Goal: Find specific page/section: Find specific page/section

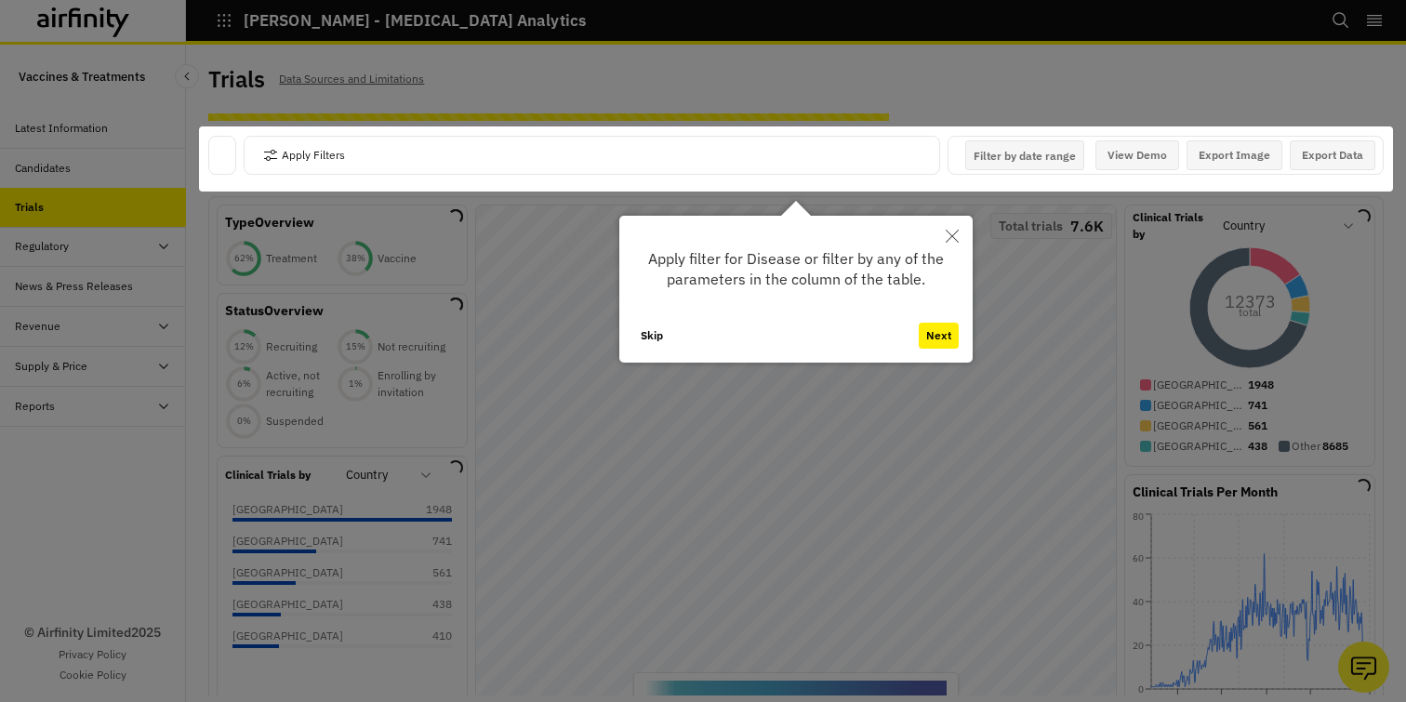
click at [954, 242] on icon "Close" at bounding box center [952, 236] width 13 height 13
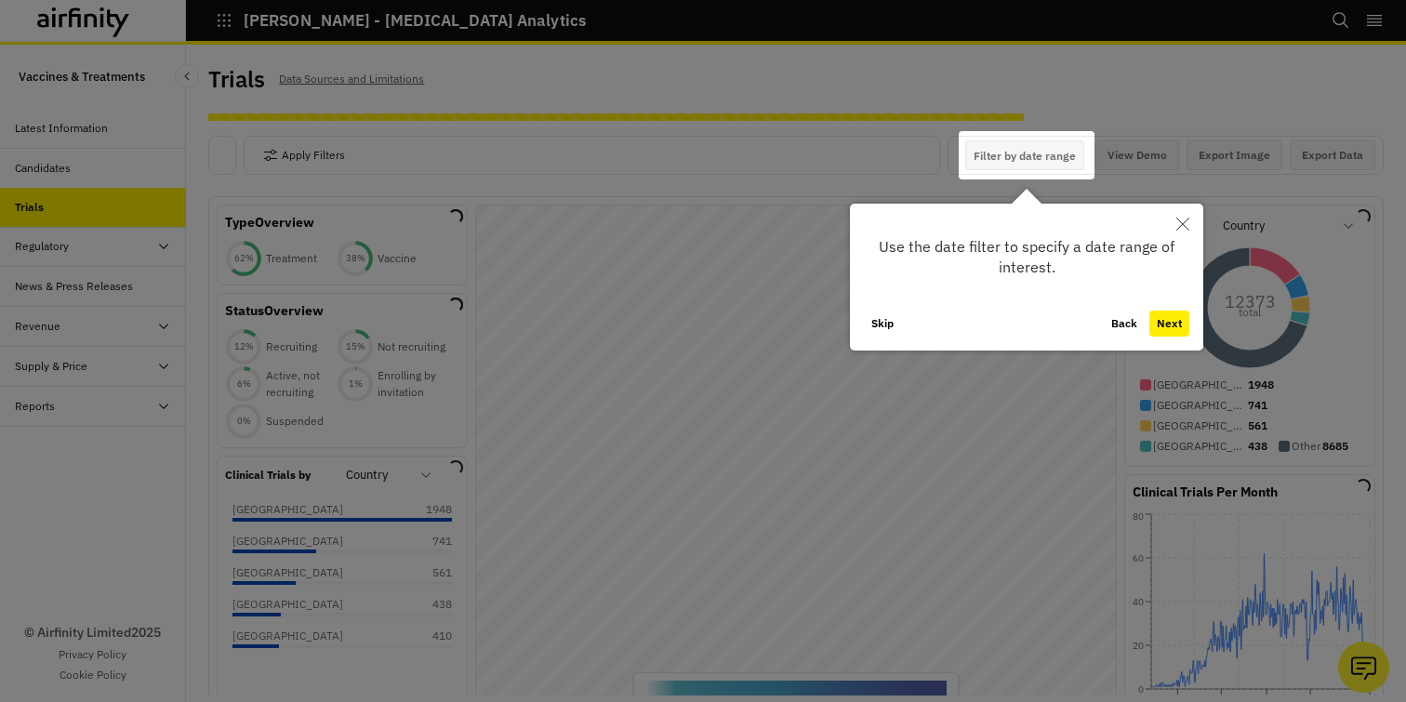
click at [893, 315] on button "Skip" at bounding box center [882, 324] width 37 height 26
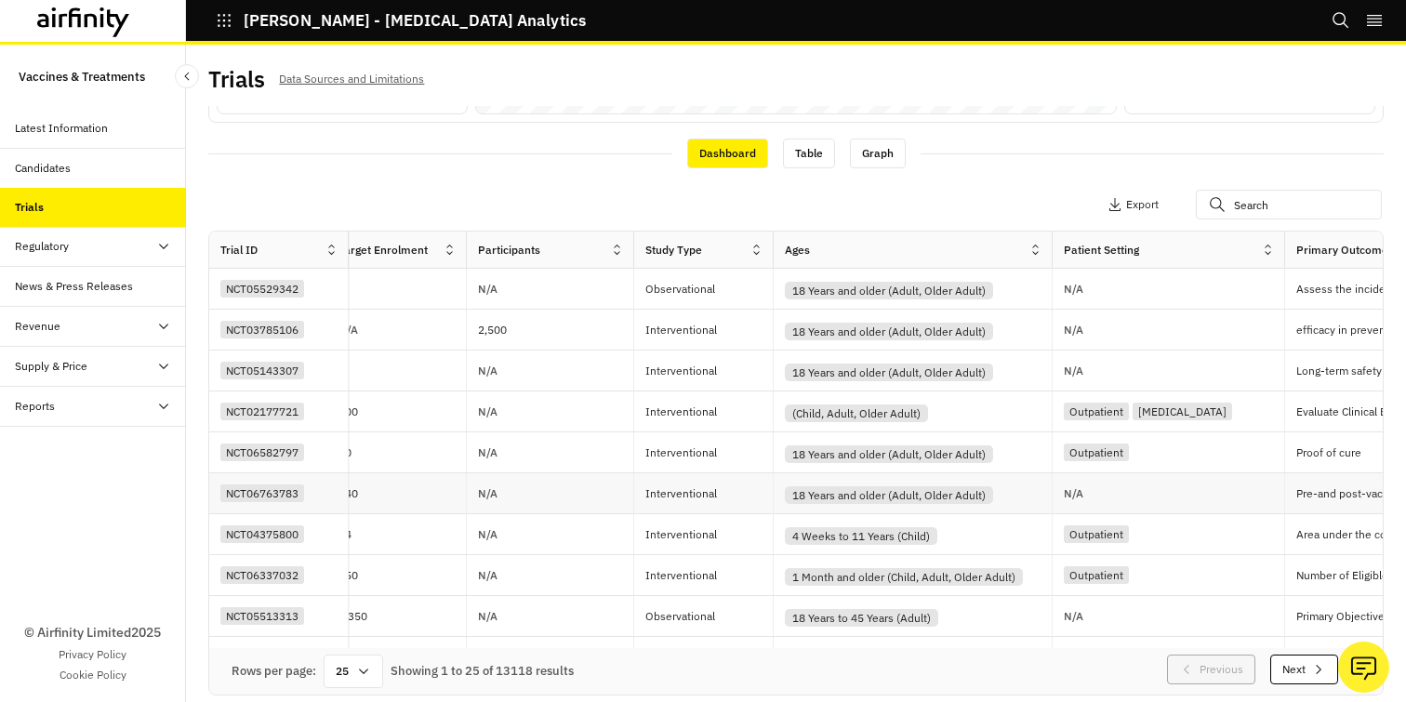
scroll to position [0, 3298]
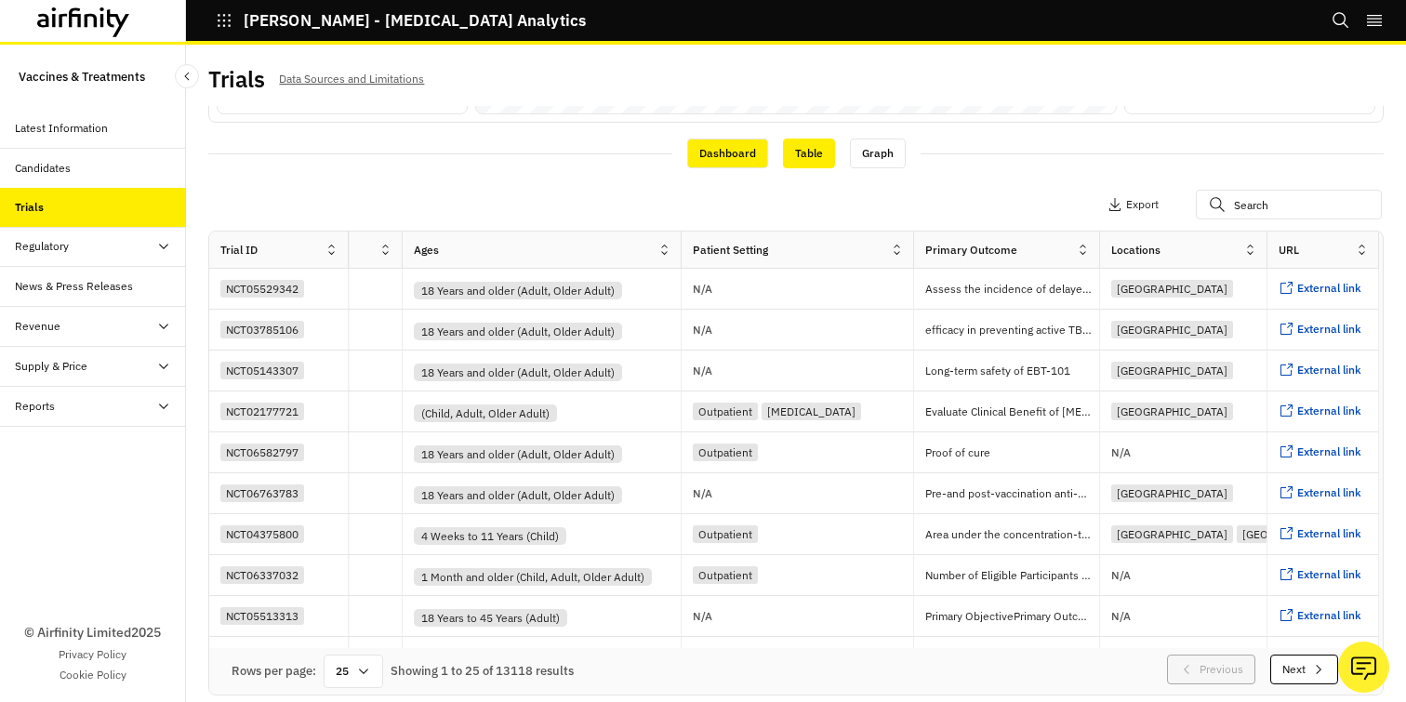
click at [811, 155] on div "Table" at bounding box center [809, 154] width 52 height 30
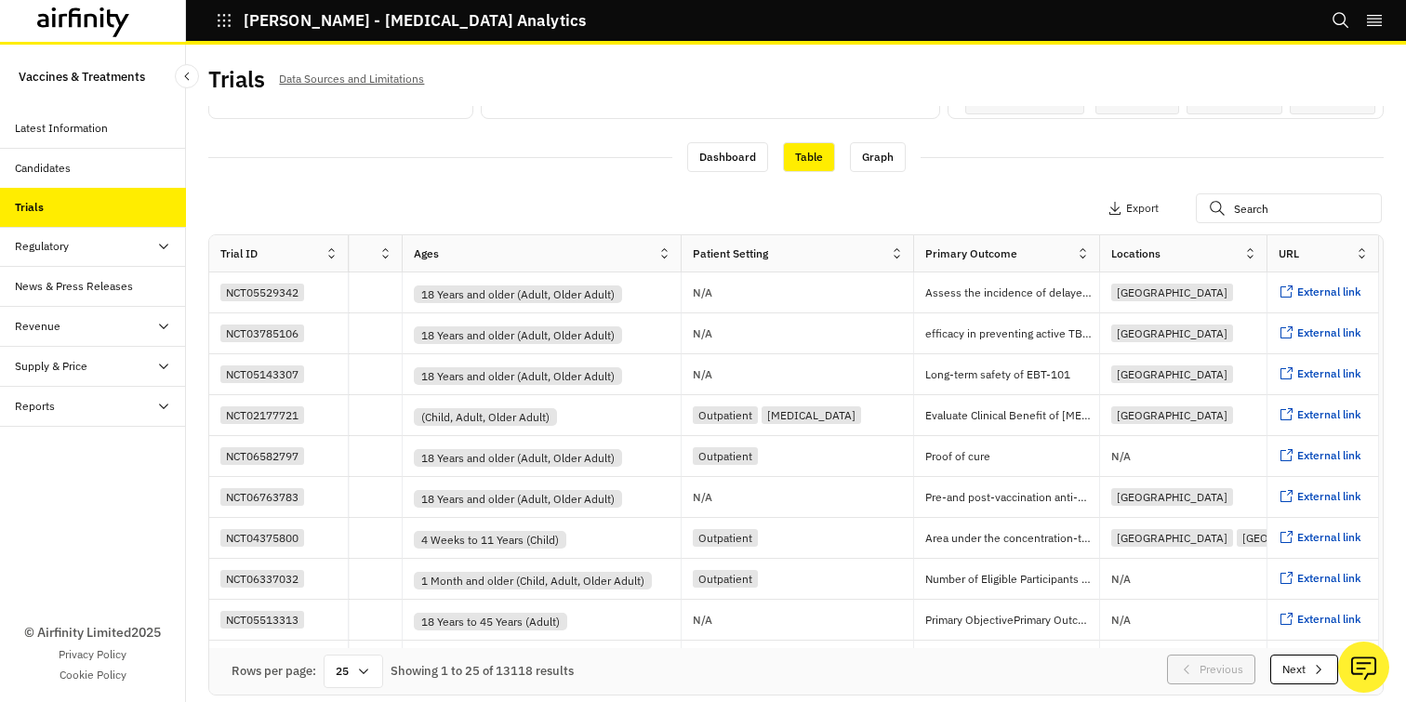
scroll to position [0, 0]
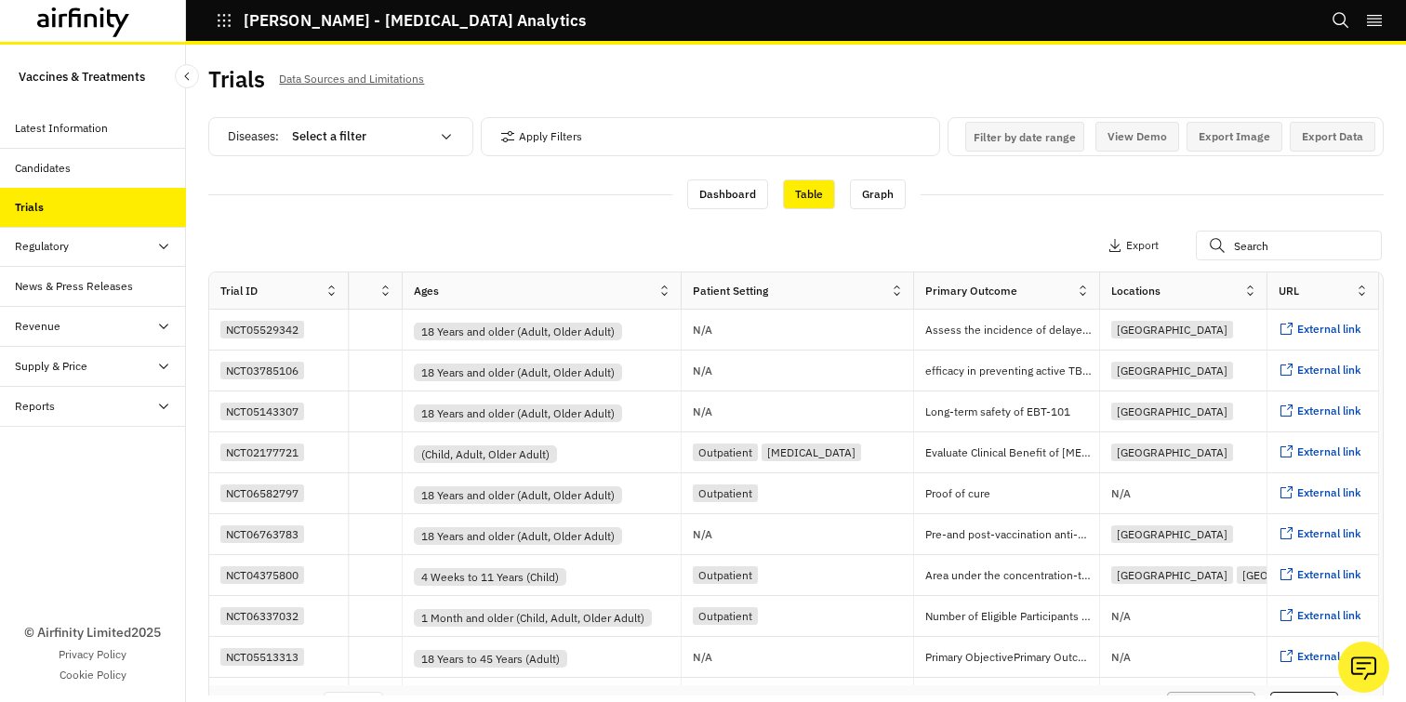
click at [441, 139] on icon at bounding box center [446, 136] width 15 height 15
click at [678, 254] on div "Apply Filters Columns Export" at bounding box center [795, 247] width 1175 height 48
